Goal: Browse casually: Explore the website without a specific task or goal

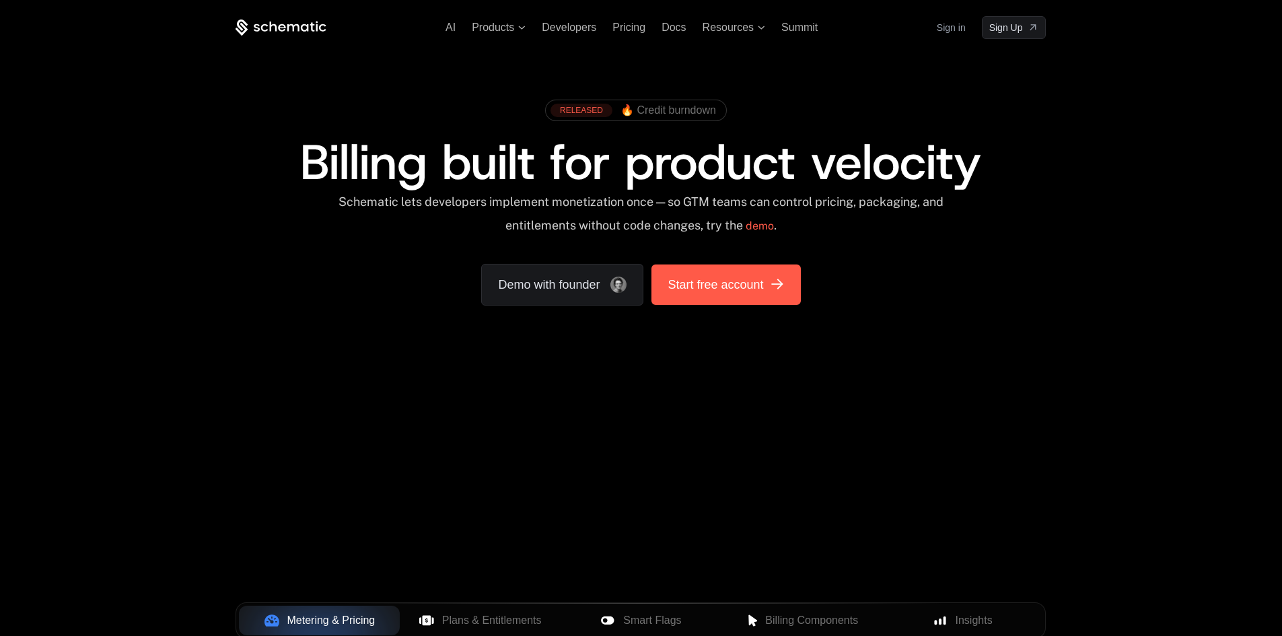
scroll to position [67, 0]
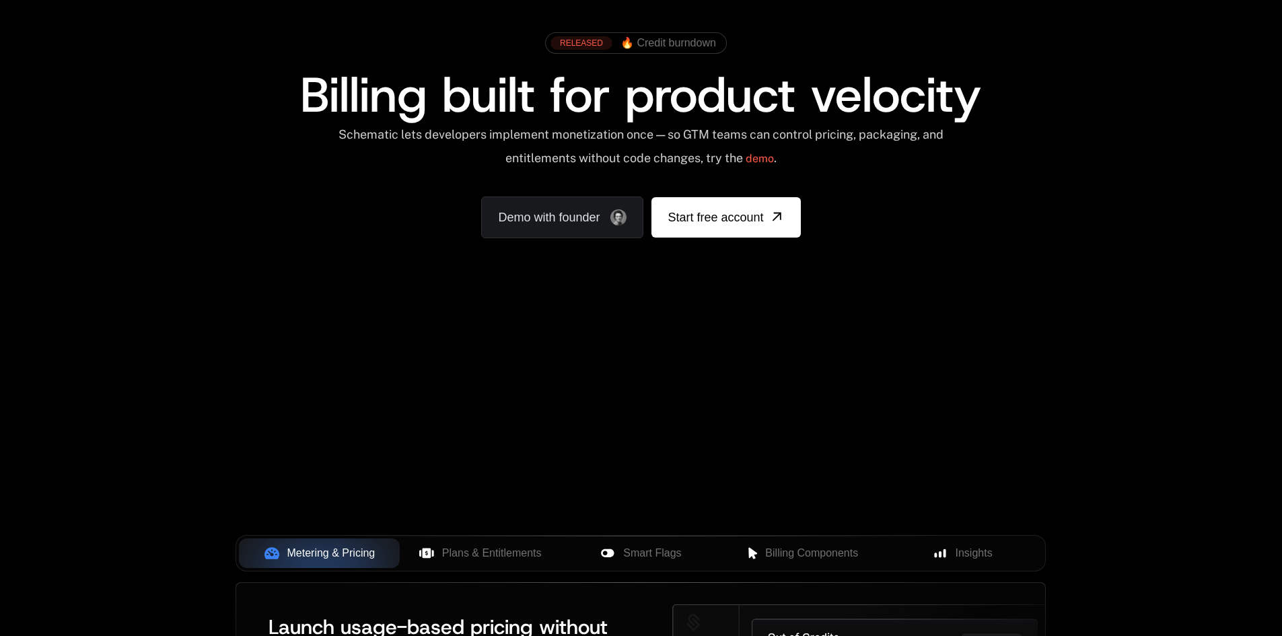
drag, startPoint x: 267, startPoint y: 176, endPoint x: 358, endPoint y: 223, distance: 102.3
click at [267, 176] on div "RELEASED 🔥 Credit burndown Billing built for product velocity Schematic lets de…" at bounding box center [641, 132] width 810 height 213
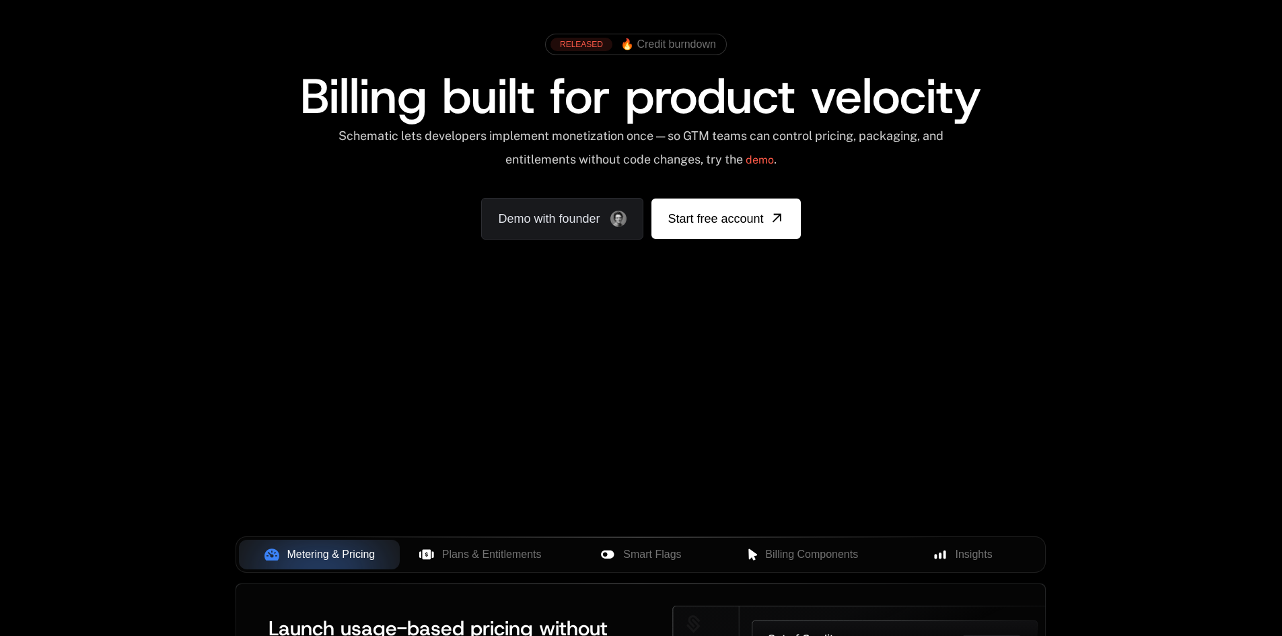
scroll to position [67, 0]
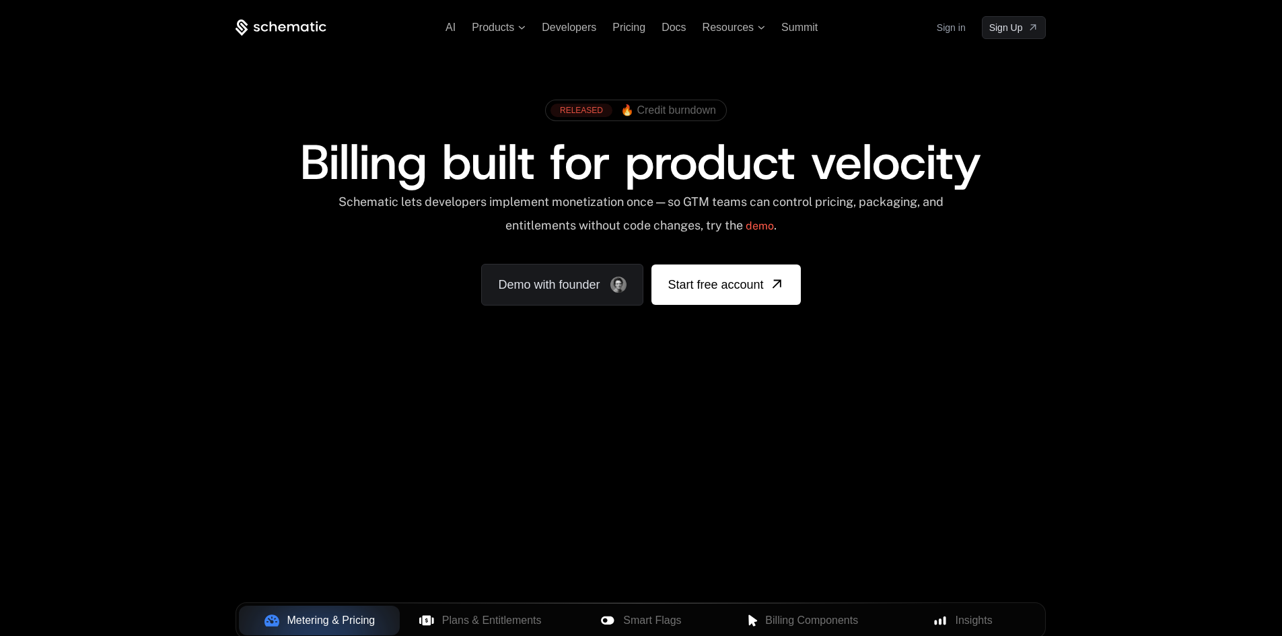
click at [582, 112] on div "RELEASED" at bounding box center [582, 110] width 62 height 13
